Goal: Information Seeking & Learning: Check status

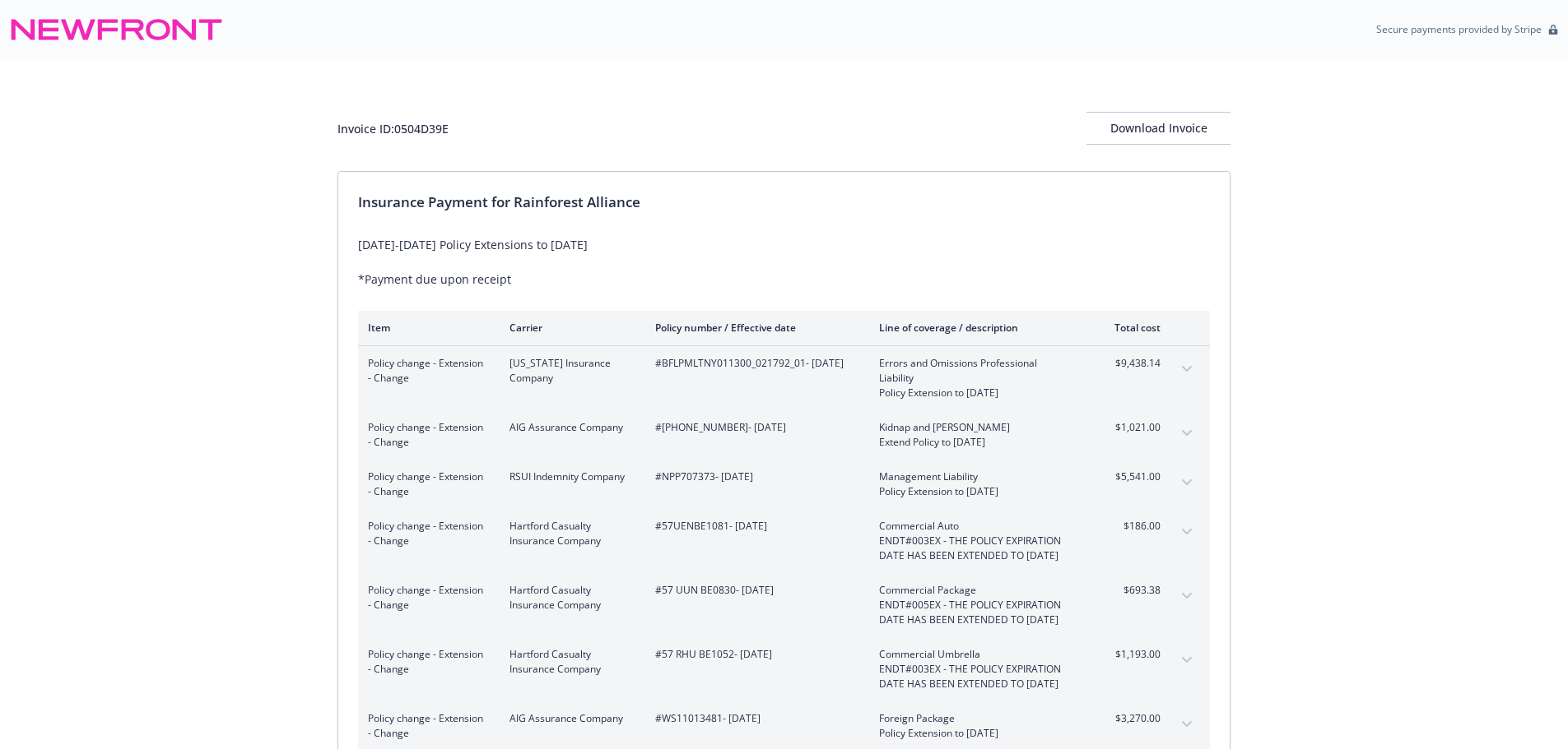
scroll to position [264, 0]
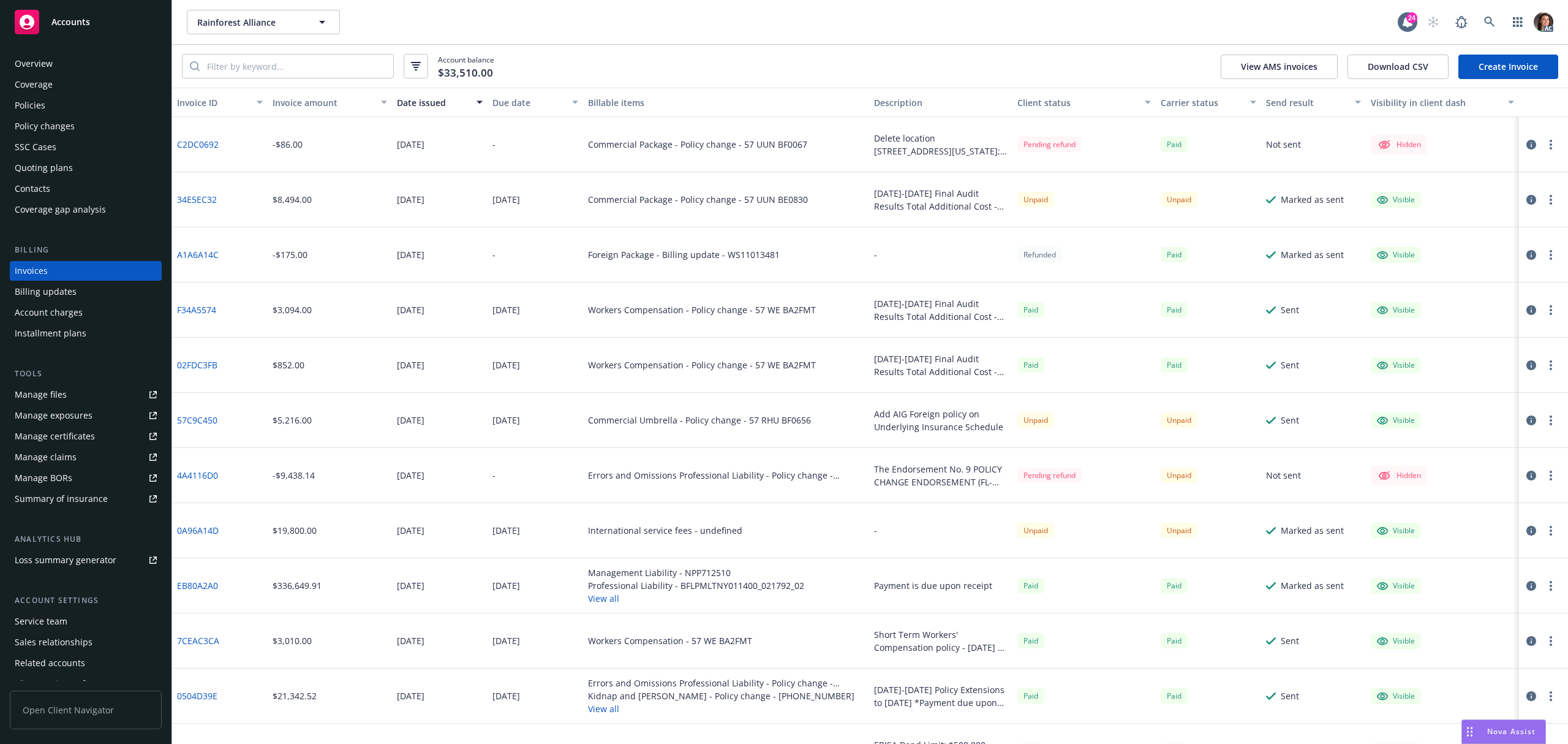
click at [201, 474] on link "4A4116D0" at bounding box center [197, 475] width 41 height 13
click at [1490, 13] on link at bounding box center [1489, 22] width 25 height 25
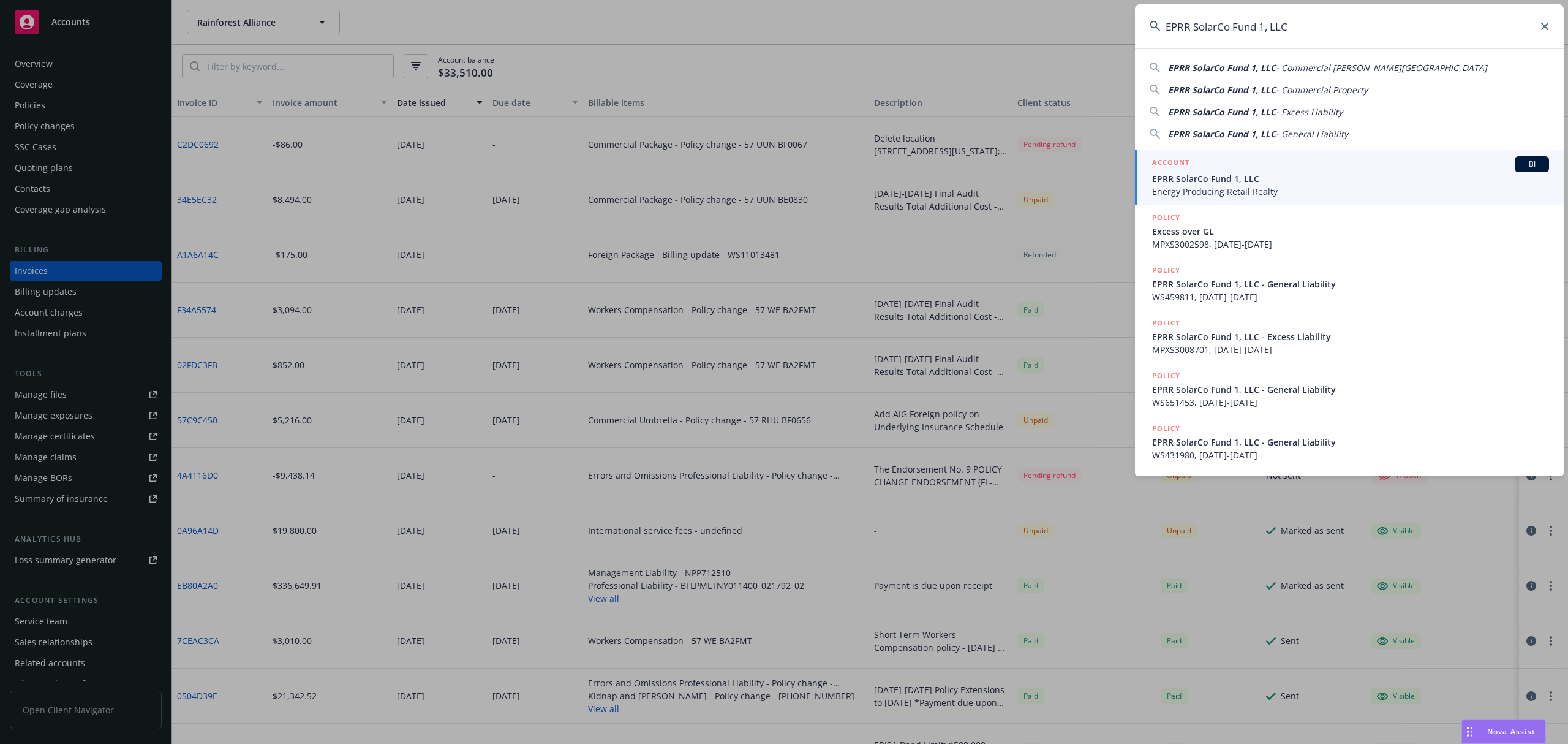
type input "EPRR SolarCo Fund 1, LLC"
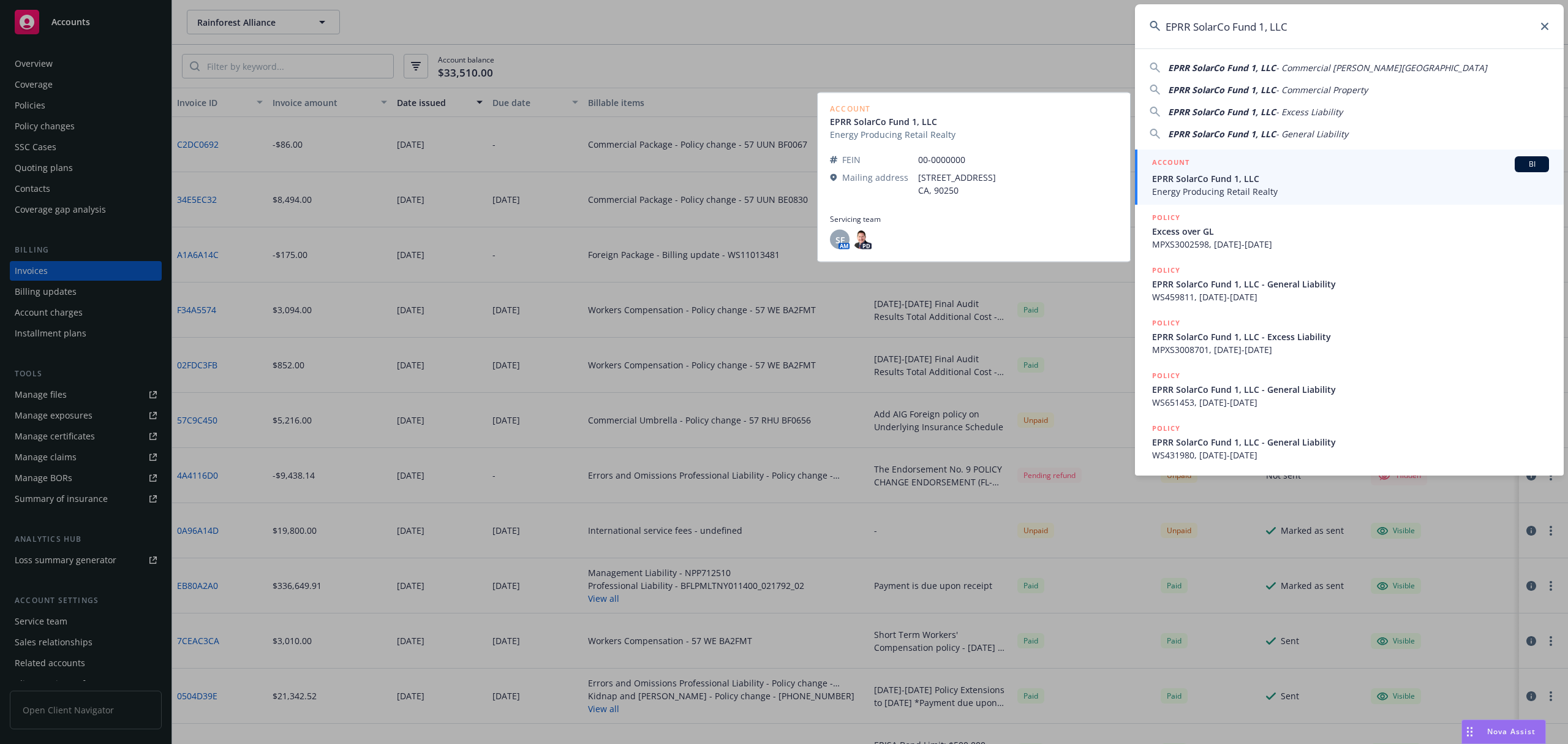
click at [1238, 186] on span "Energy Producing Retail Realty" at bounding box center [1351, 192] width 397 height 13
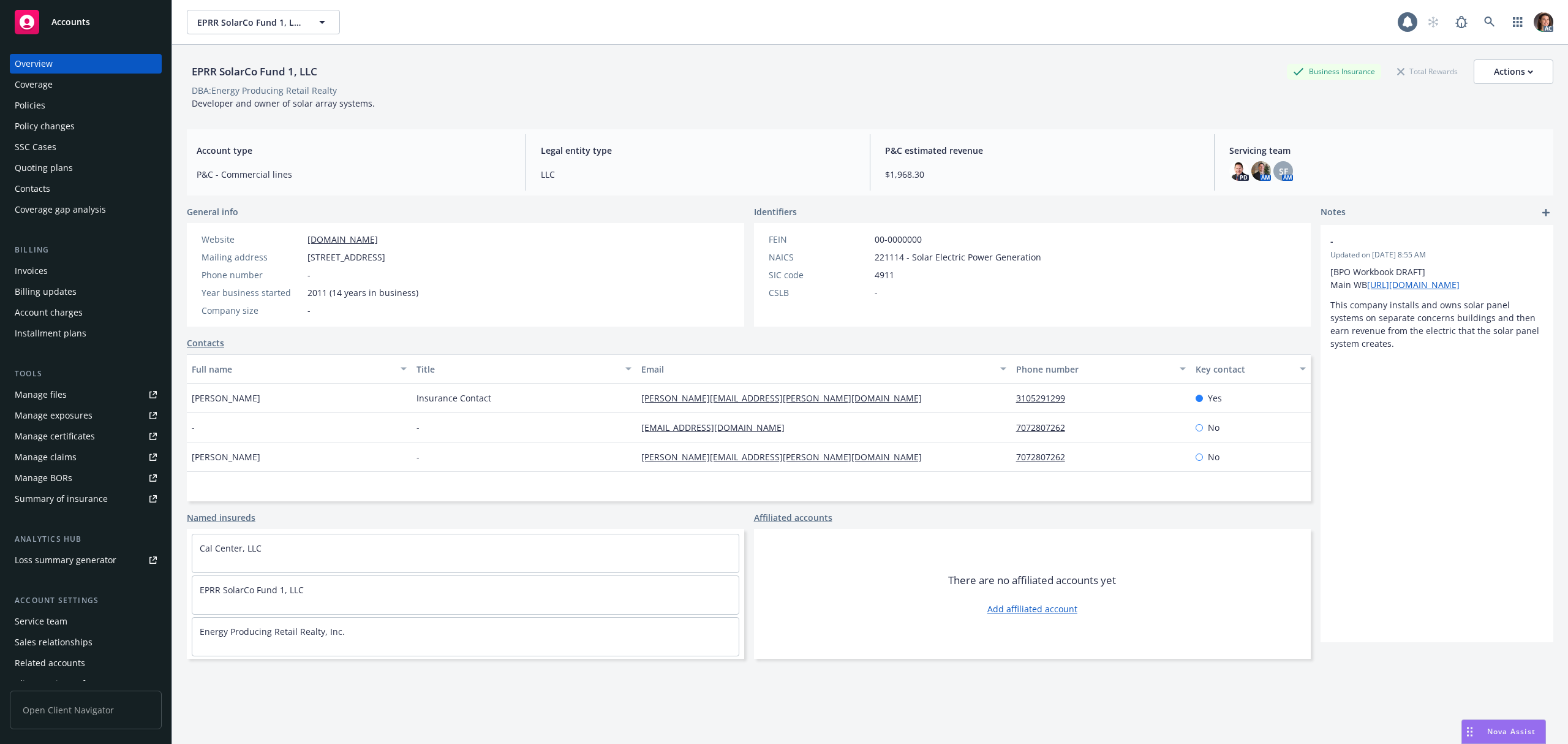
click at [53, 275] on div "Invoices" at bounding box center [86, 270] width 142 height 20
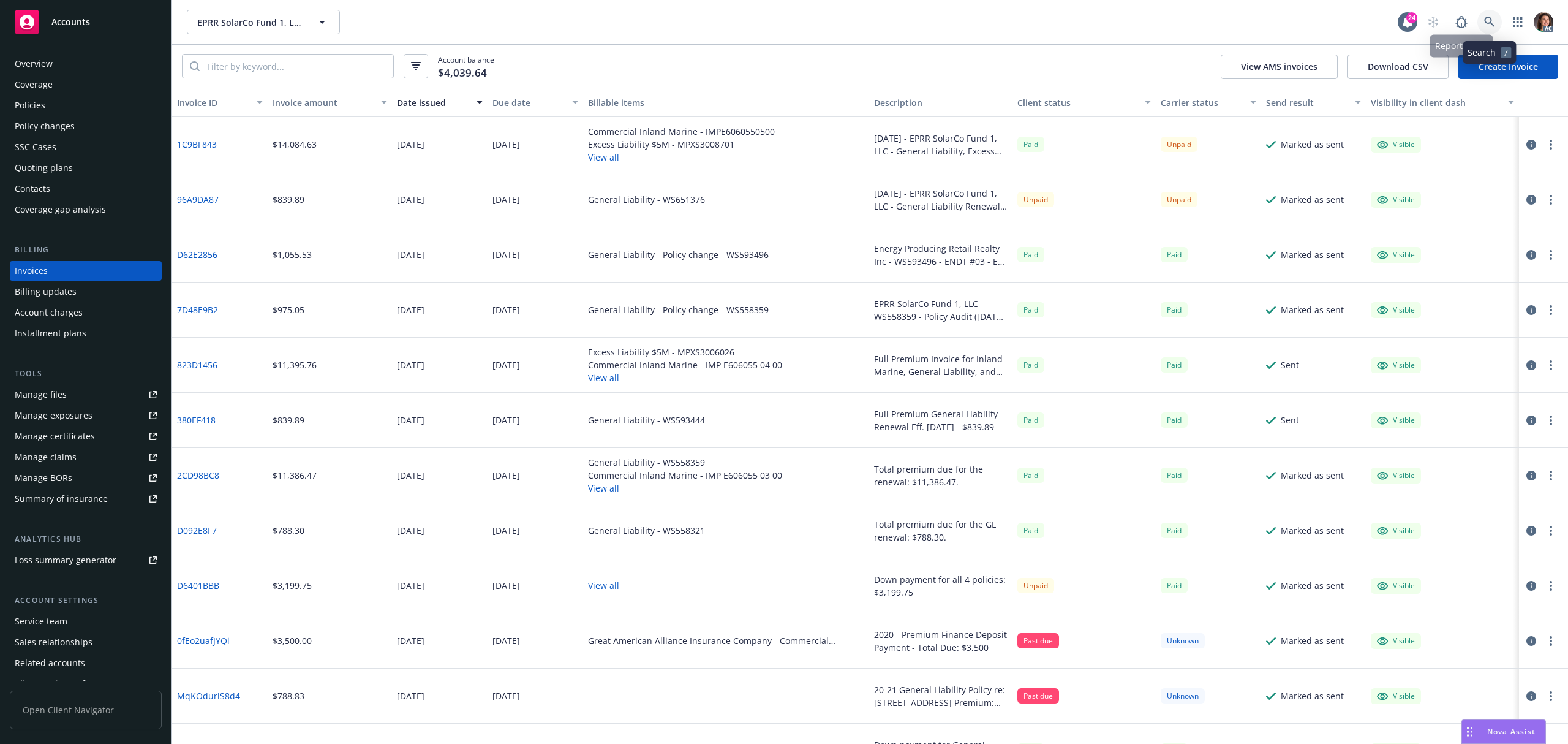
click at [1486, 22] on icon at bounding box center [1489, 22] width 10 height 10
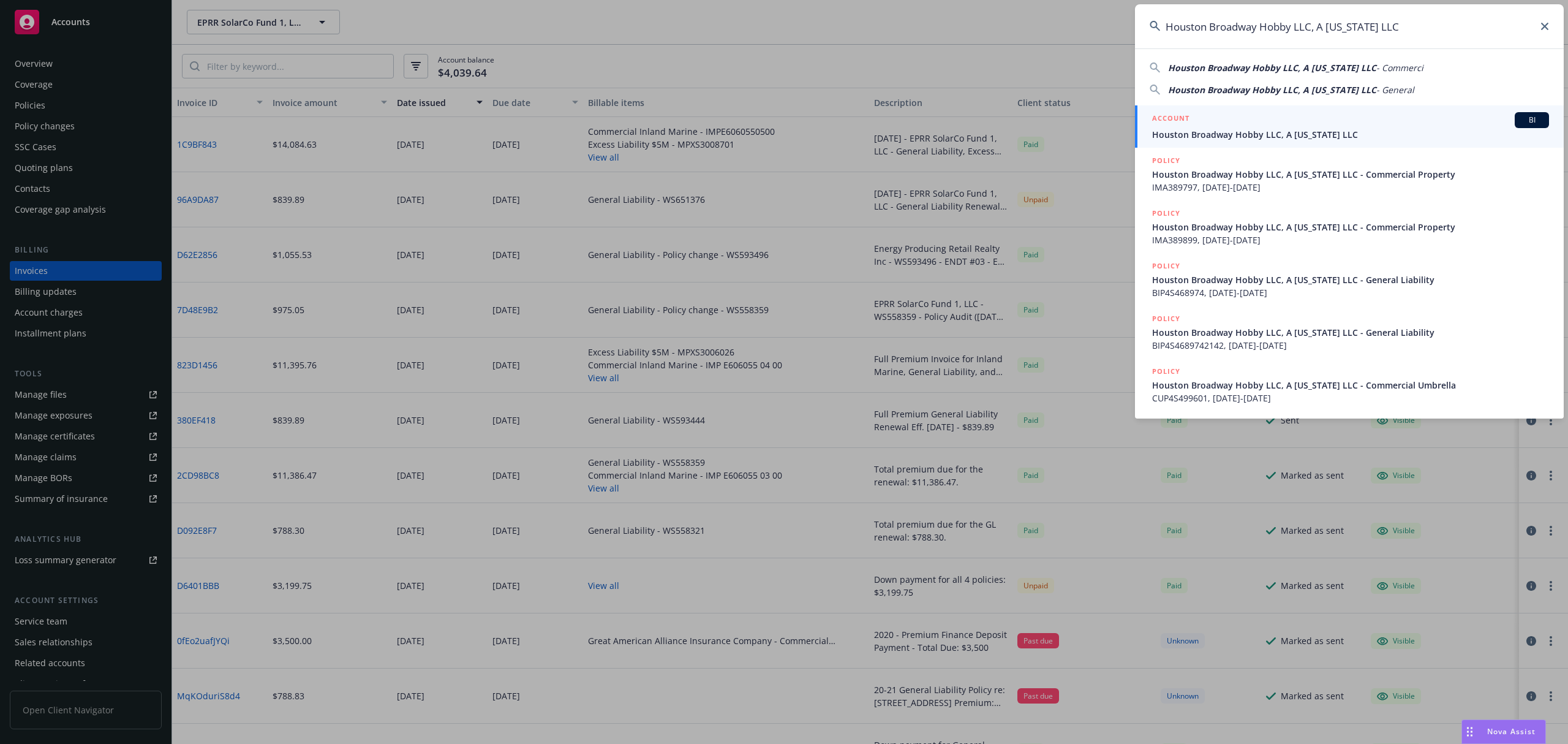
type input "Houston Broadway Hobby LLC, A [US_STATE] LLC"
click at [1223, 131] on span "Houston Broadway Hobby LLC, A [US_STATE] LLC" at bounding box center [1351, 135] width 397 height 13
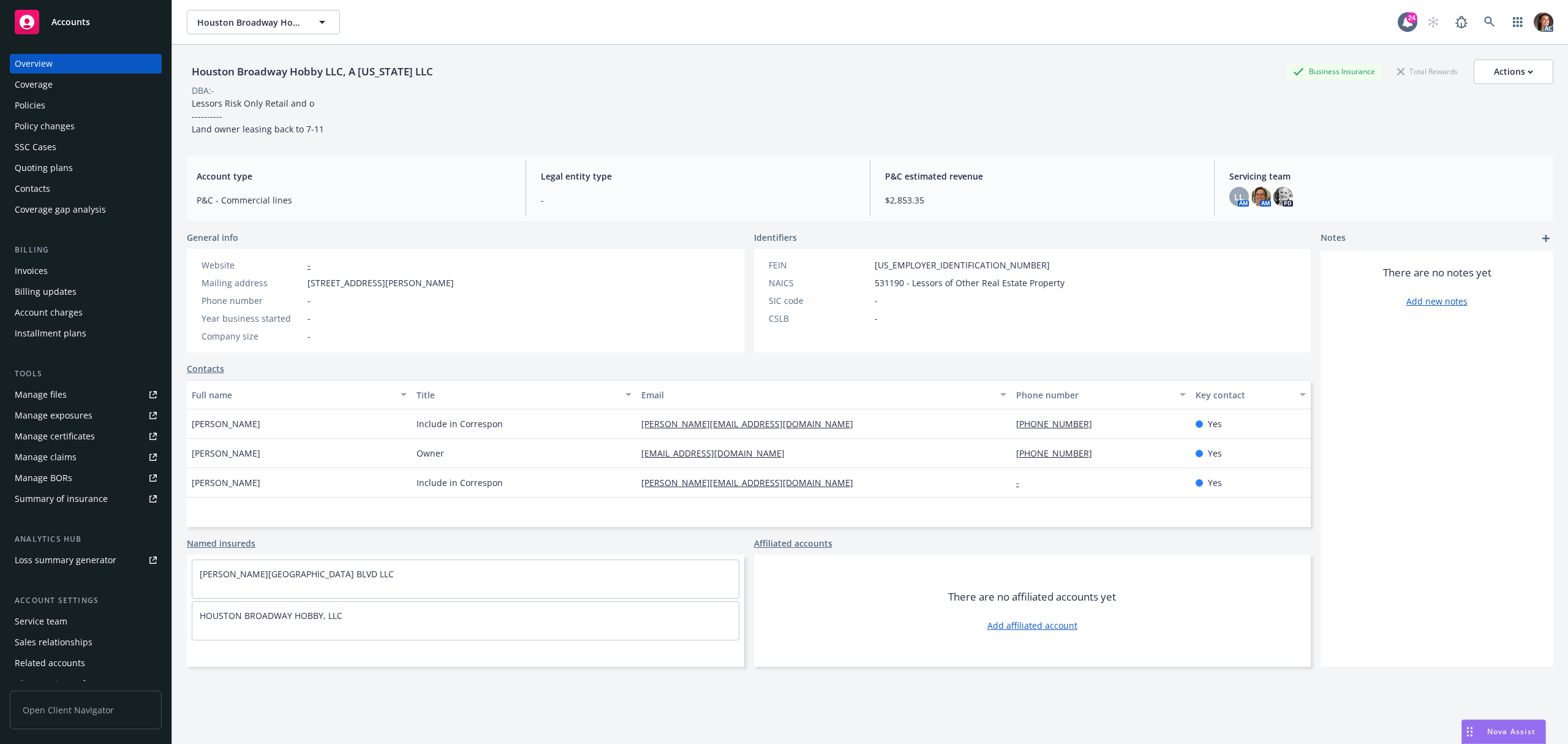
click at [32, 277] on div "Invoices" at bounding box center [31, 270] width 33 height 20
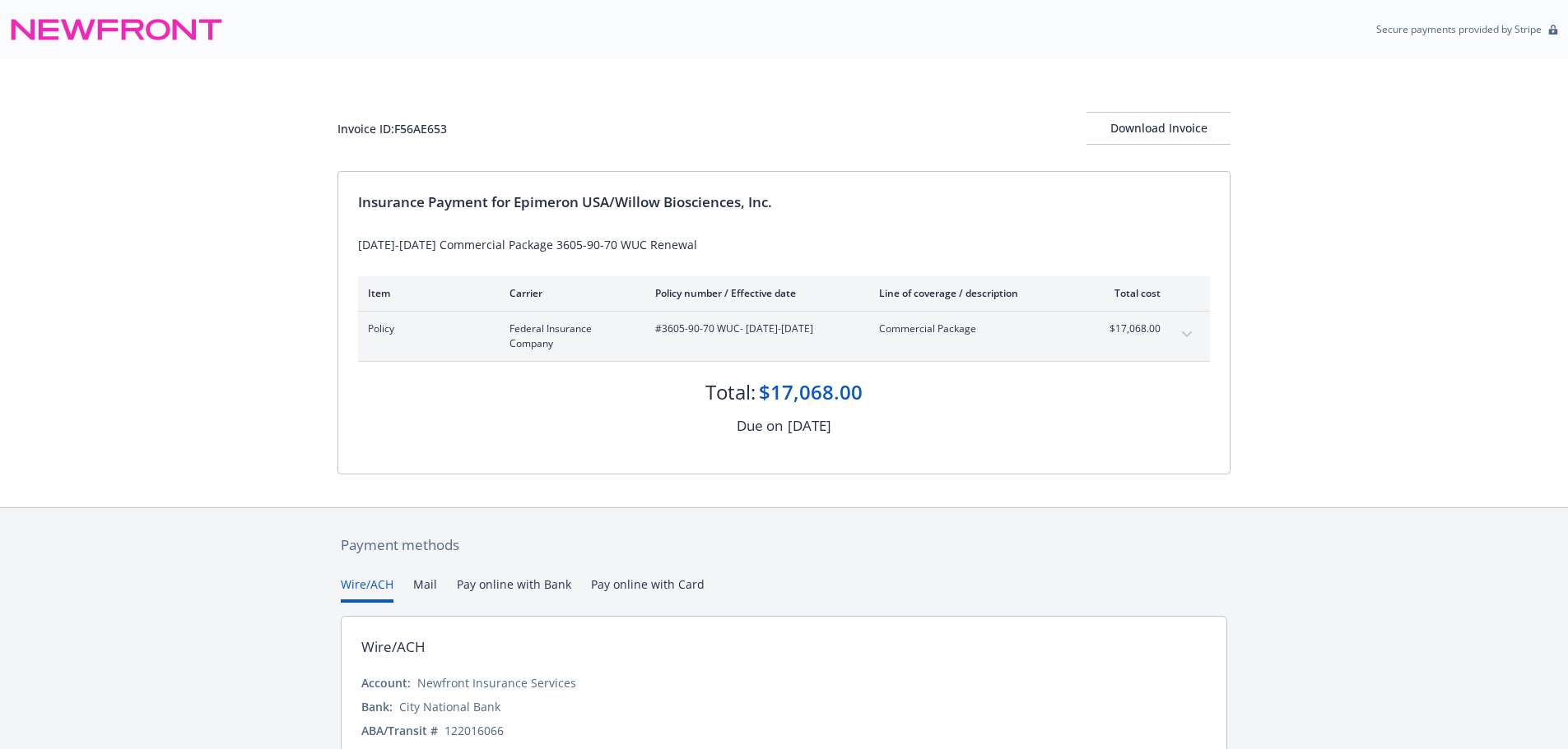
click at [1183, 333] on icon "expand content" at bounding box center [1187, 334] width 10 height 6
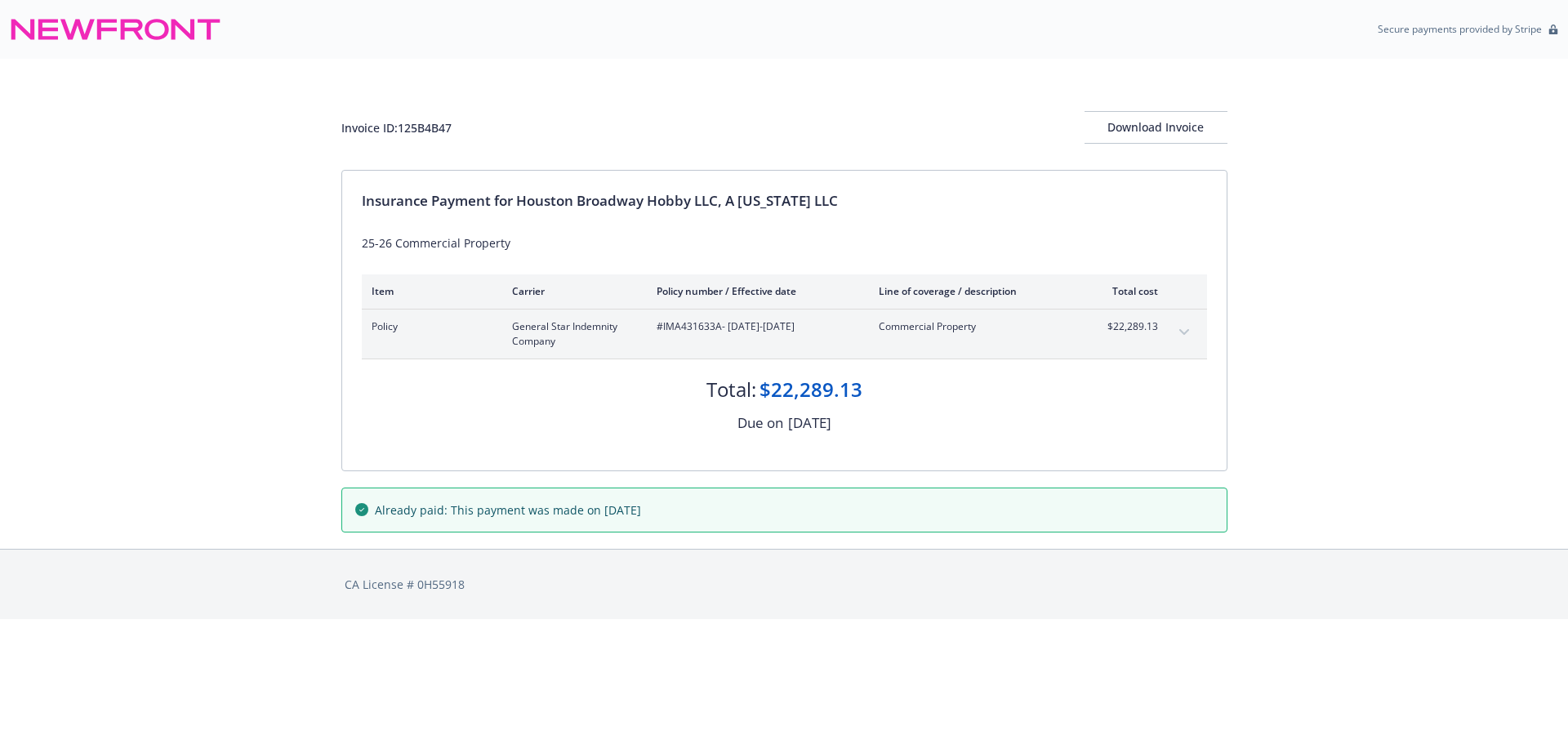
click at [1180, 332] on icon "expand content" at bounding box center [1185, 333] width 10 height 7
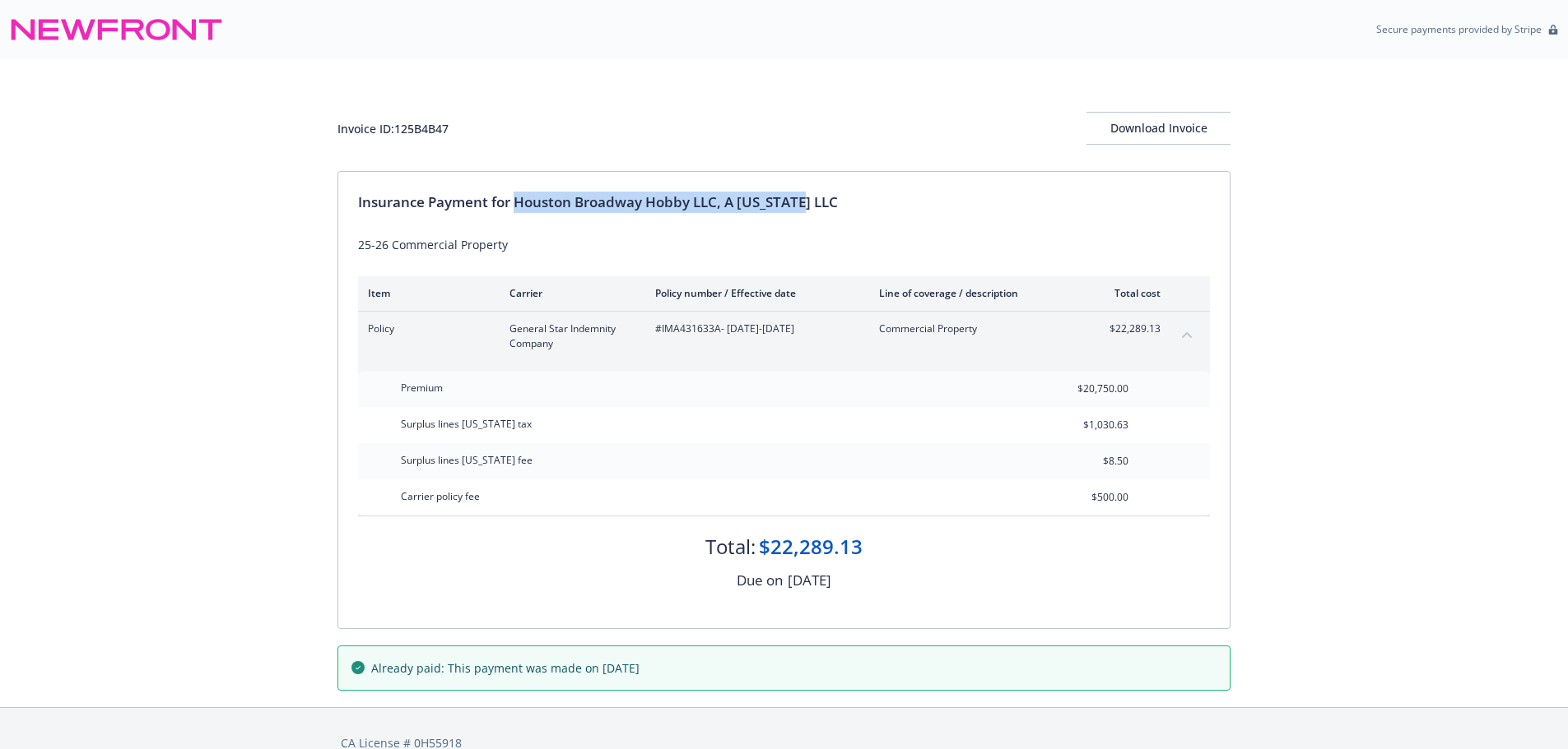
drag, startPoint x: 514, startPoint y: 199, endPoint x: 811, endPoint y: 210, distance: 297.2
click at [811, 210] on div "Insurance Payment for Houston Broadway Hobby LLC, A Texas LLC" at bounding box center [784, 202] width 852 height 21
copy div "Houston Broadway Hobby LLC, A [US_STATE] LLC"
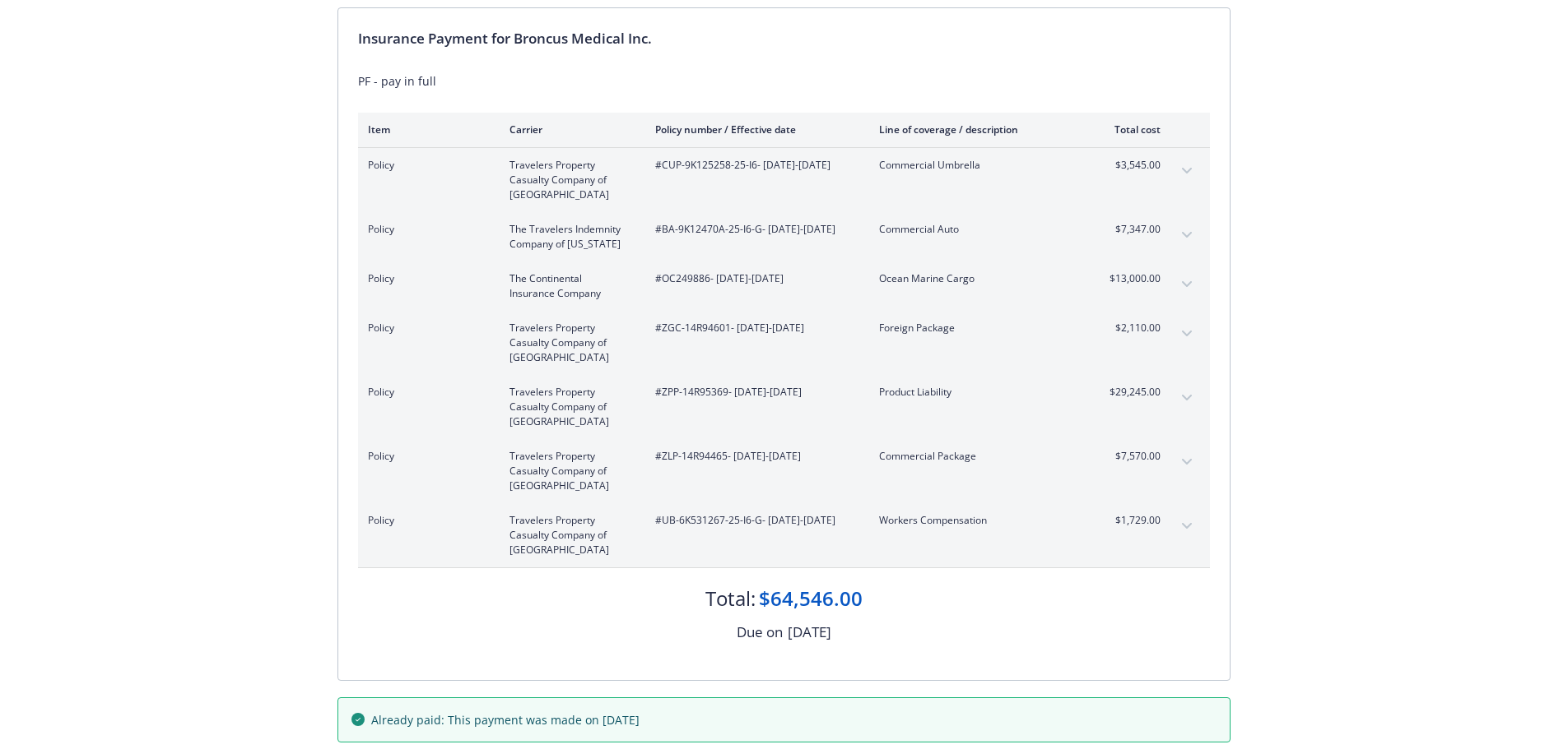
scroll to position [245, 0]
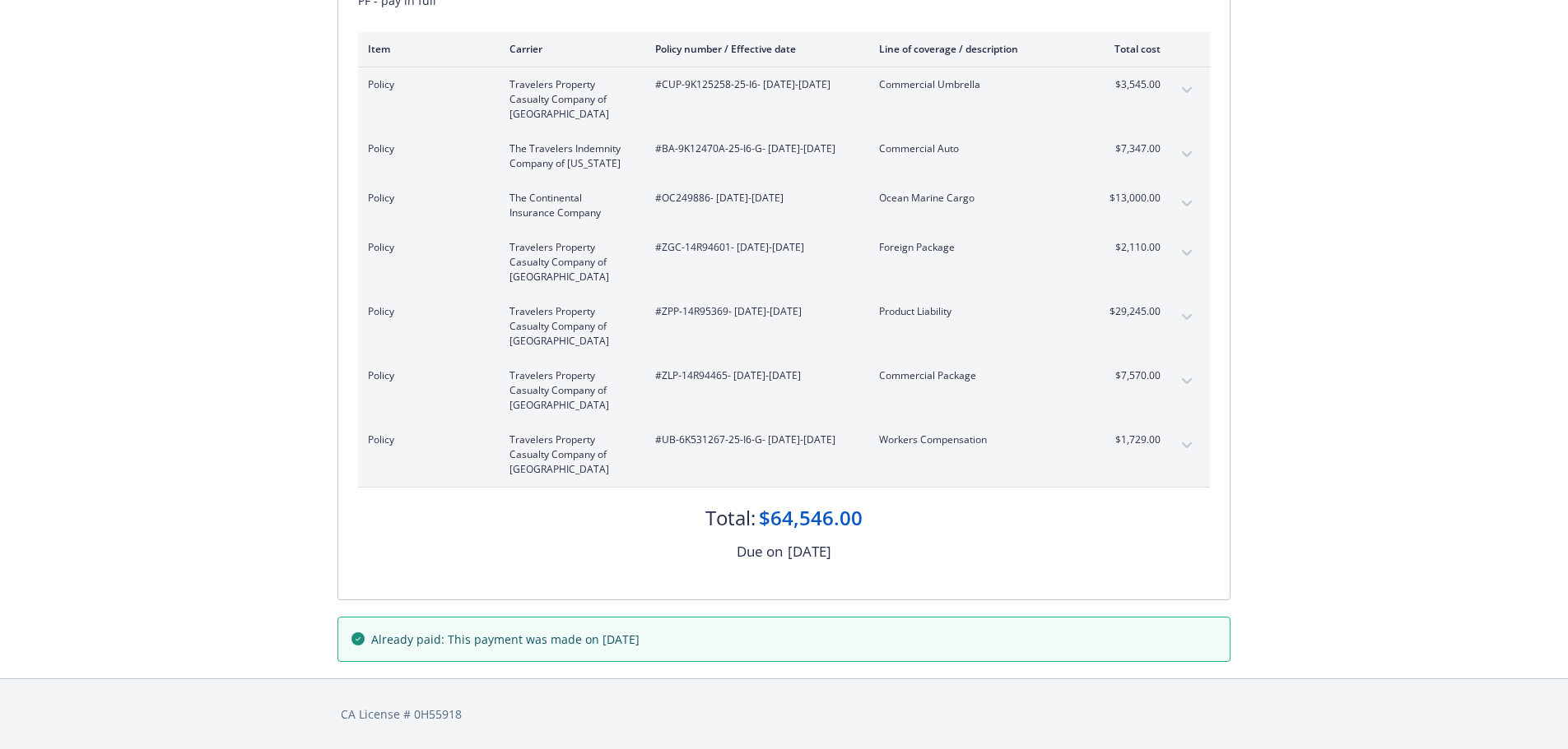
click at [1187, 200] on button "expand content" at bounding box center [1186, 204] width 26 height 26
